Goal: Navigation & Orientation: Understand site structure

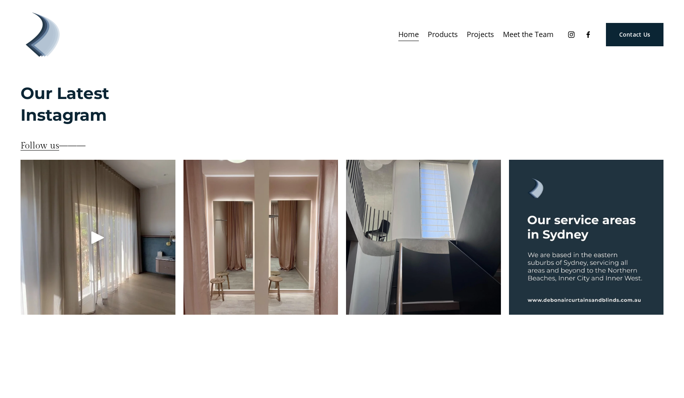
scroll to position [1996, 0]
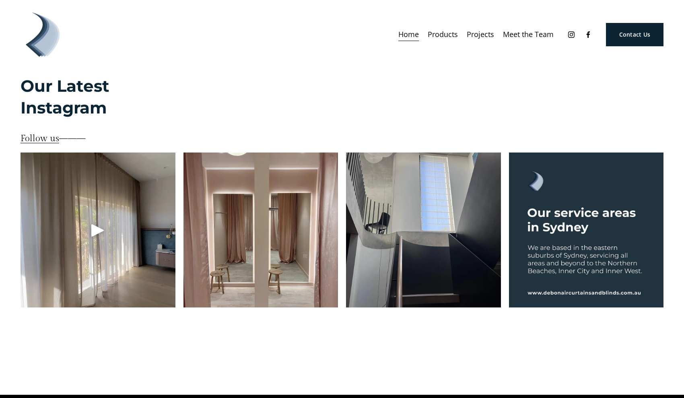
click at [0, 0] on span "Curtains" at bounding box center [0, 0] width 0 height 0
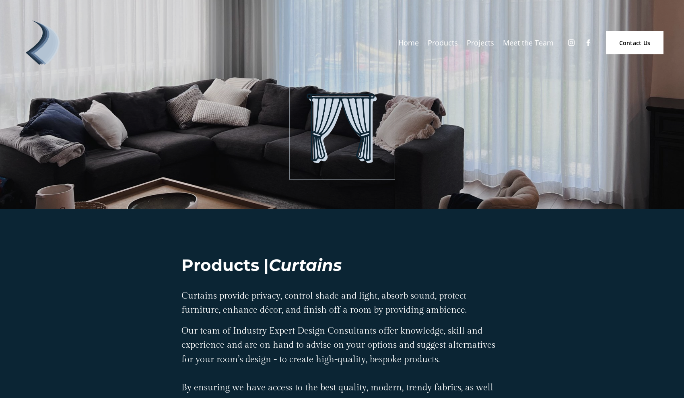
click at [484, 43] on link "Projects" at bounding box center [480, 42] width 27 height 14
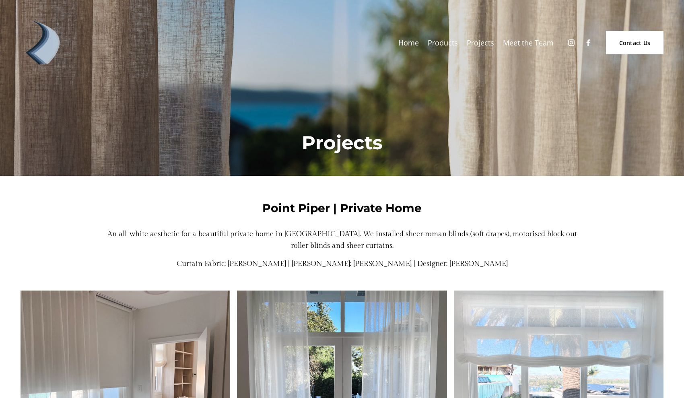
click at [527, 44] on link "Meet the Team" at bounding box center [528, 42] width 51 height 14
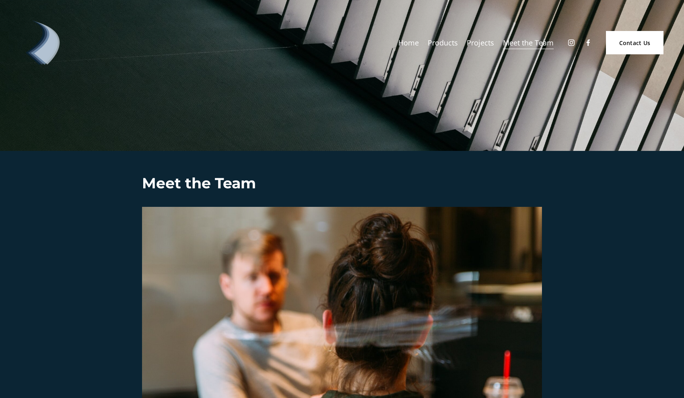
click at [409, 41] on link "Home" at bounding box center [408, 42] width 21 height 14
